Goal: Information Seeking & Learning: Find specific fact

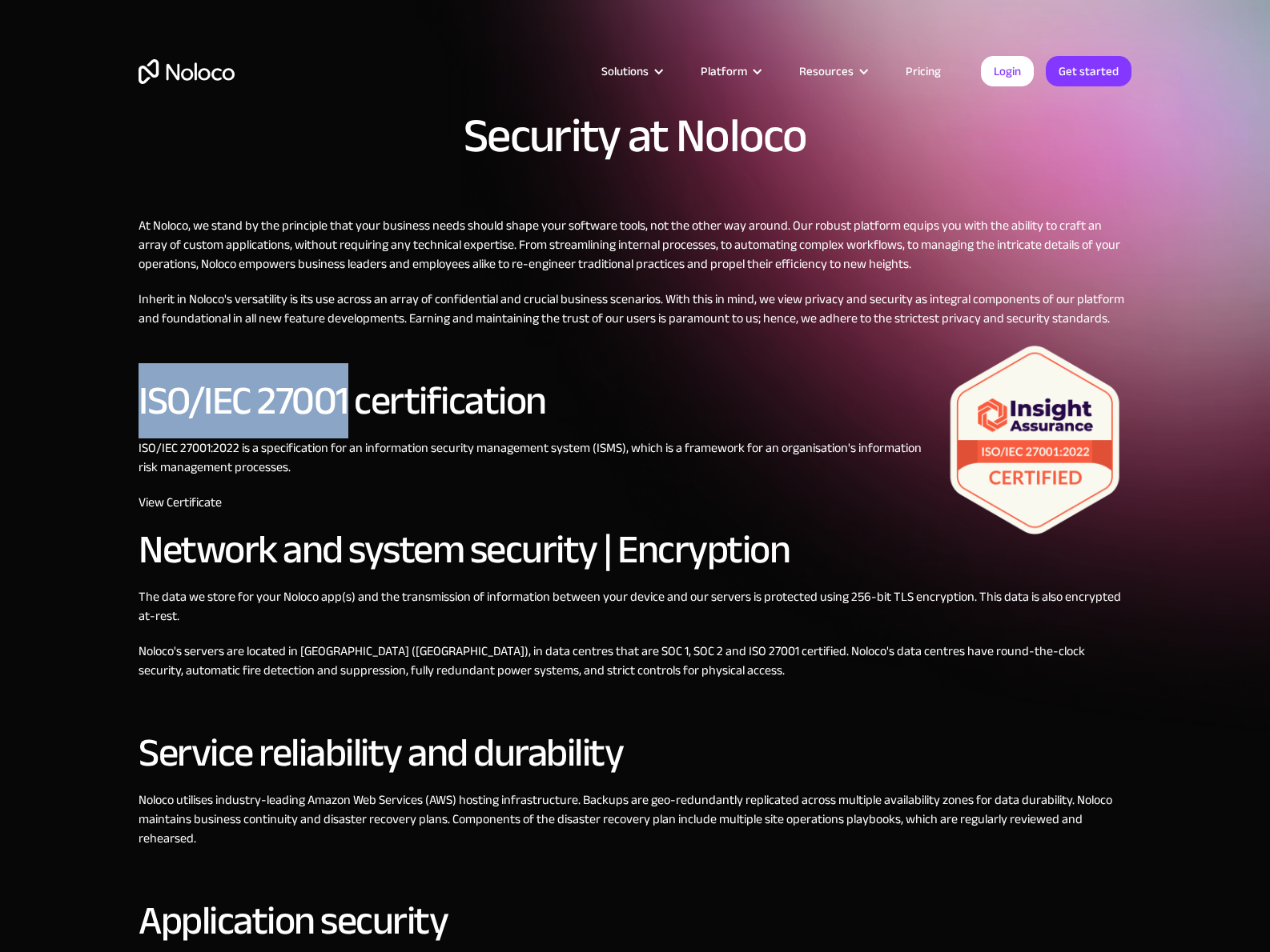
drag, startPoint x: 138, startPoint y: 393, endPoint x: 348, endPoint y: 401, distance: 210.2
click at [348, 401] on h2 "ISO/IEC 27001 certification" at bounding box center [634, 401] width 993 height 43
copy h2 "ISO/IEC 27001"
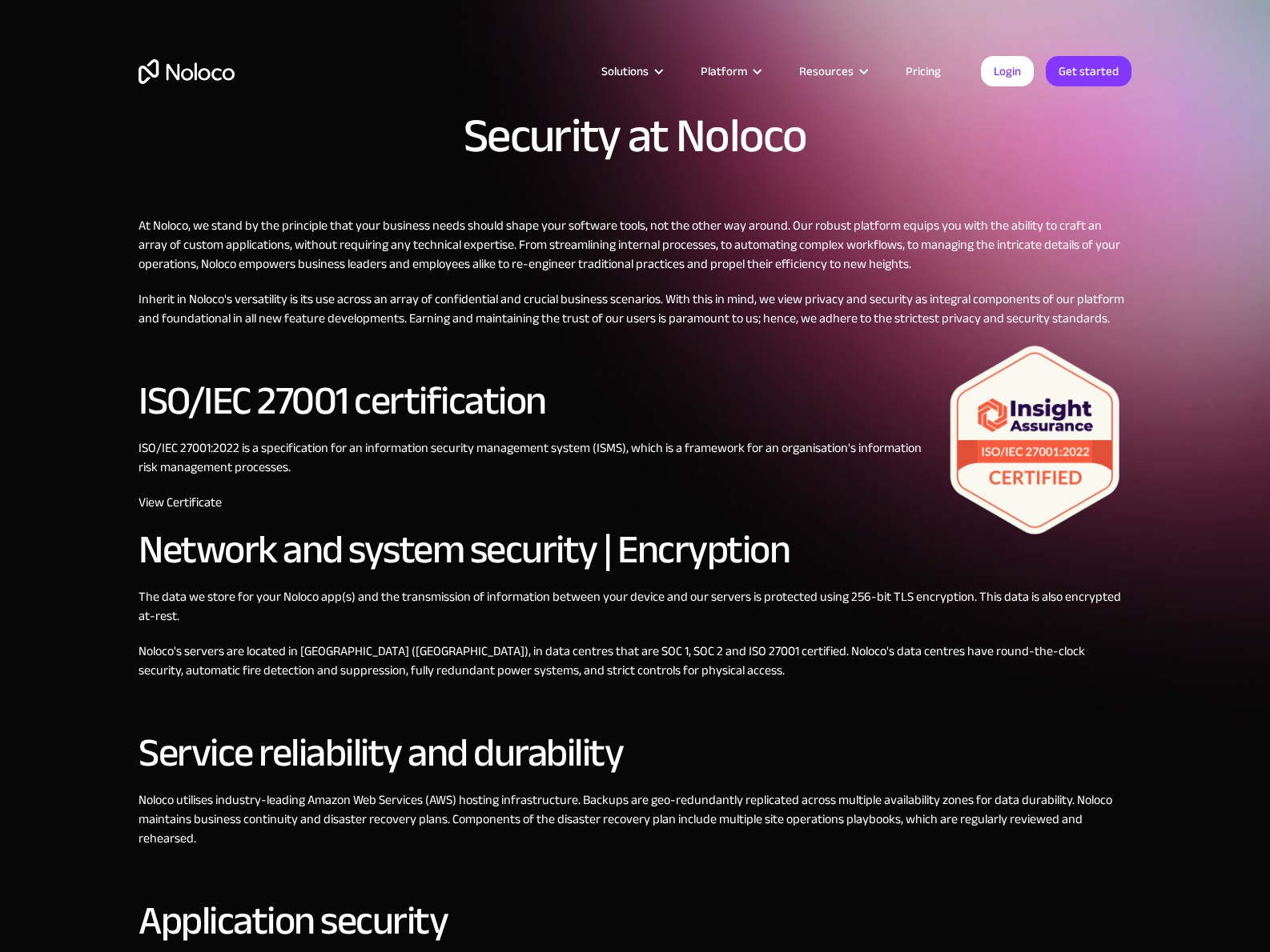
click at [625, 680] on div "At Noloco, we stand by the principle that your business needs should shape your…" at bounding box center [634, 836] width 993 height 1240
drag, startPoint x: 388, startPoint y: 653, endPoint x: 695, endPoint y: 658, distance: 307.0
click at [695, 658] on p "Noloco's servers are located in [GEOGRAPHIC_DATA] ([GEOGRAPHIC_DATA]), in data …" at bounding box center [634, 660] width 993 height 38
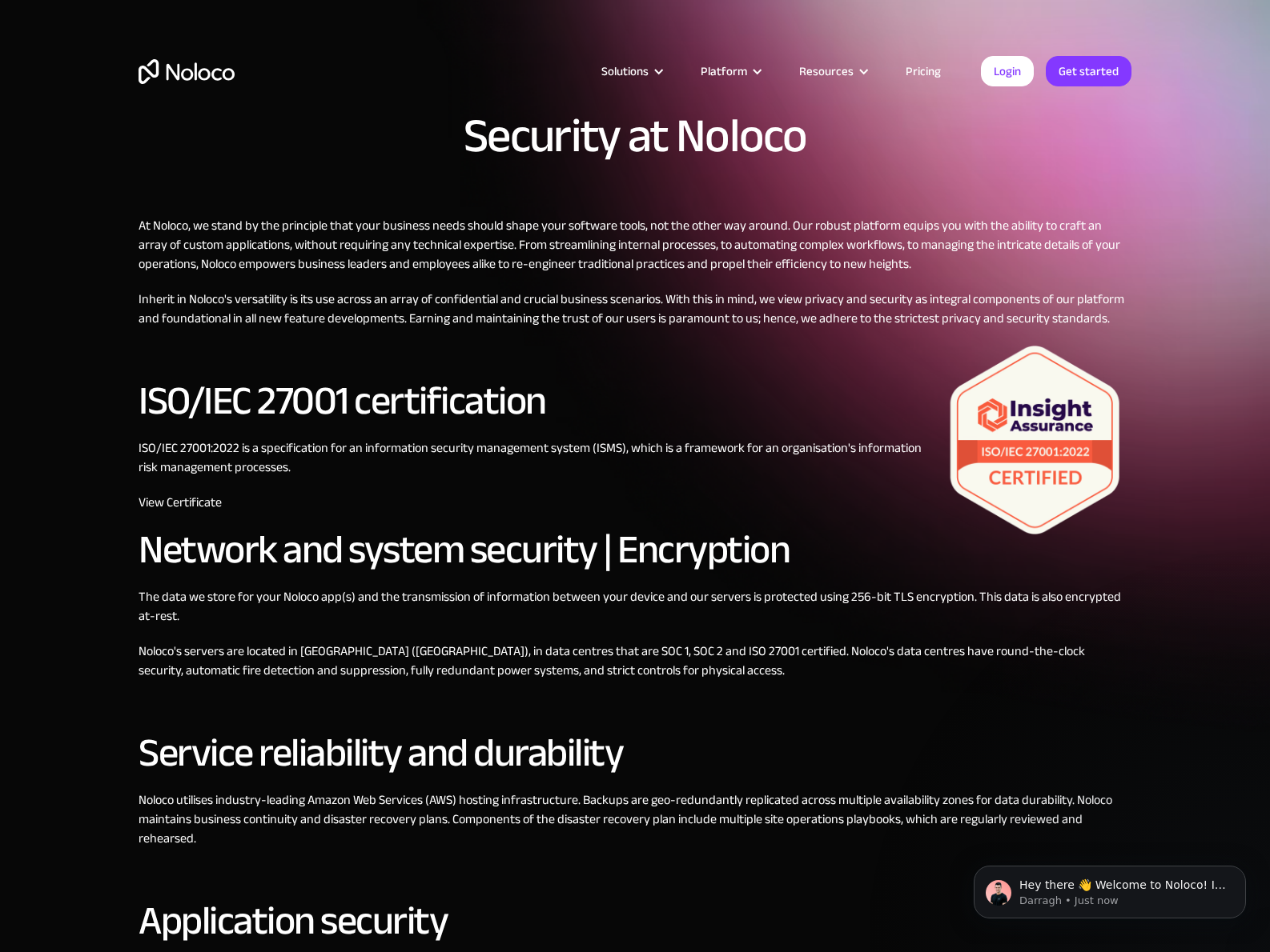
click at [643, 675] on p "Noloco's servers are located in [GEOGRAPHIC_DATA] ([GEOGRAPHIC_DATA]), in data …" at bounding box center [634, 660] width 993 height 38
drag, startPoint x: 514, startPoint y: 647, endPoint x: 653, endPoint y: 651, distance: 139.1
click at [653, 651] on p "Noloco's servers are located in [GEOGRAPHIC_DATA] ([GEOGRAPHIC_DATA]), in data …" at bounding box center [634, 660] width 993 height 38
copy p "SOC 1, SOC 2 and ISO 27001"
